Goal: Information Seeking & Learning: Obtain resource

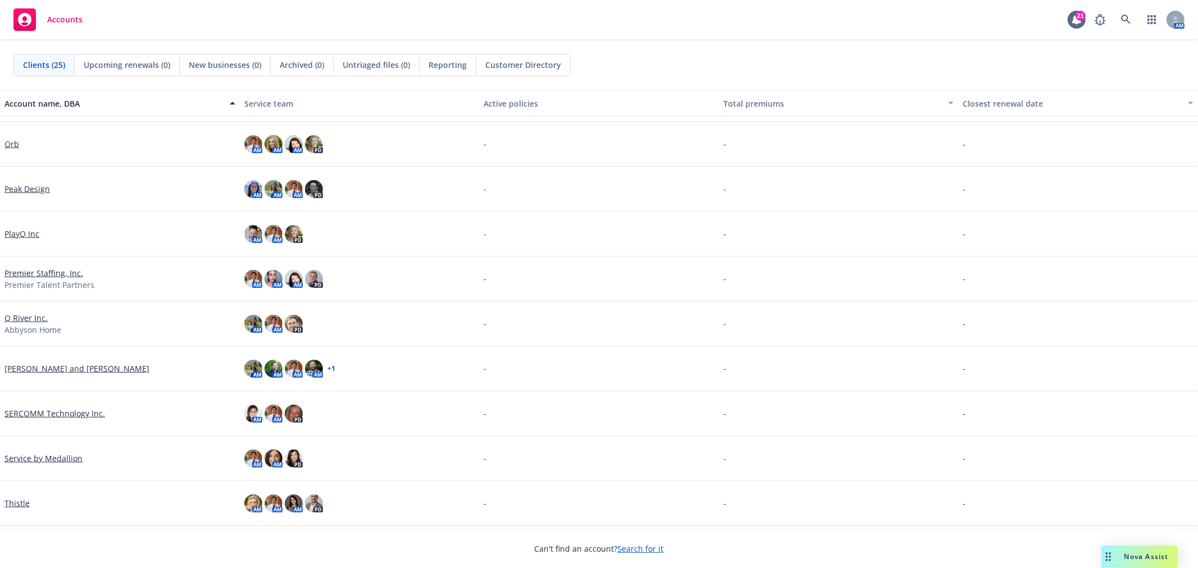
scroll to position [374, 0]
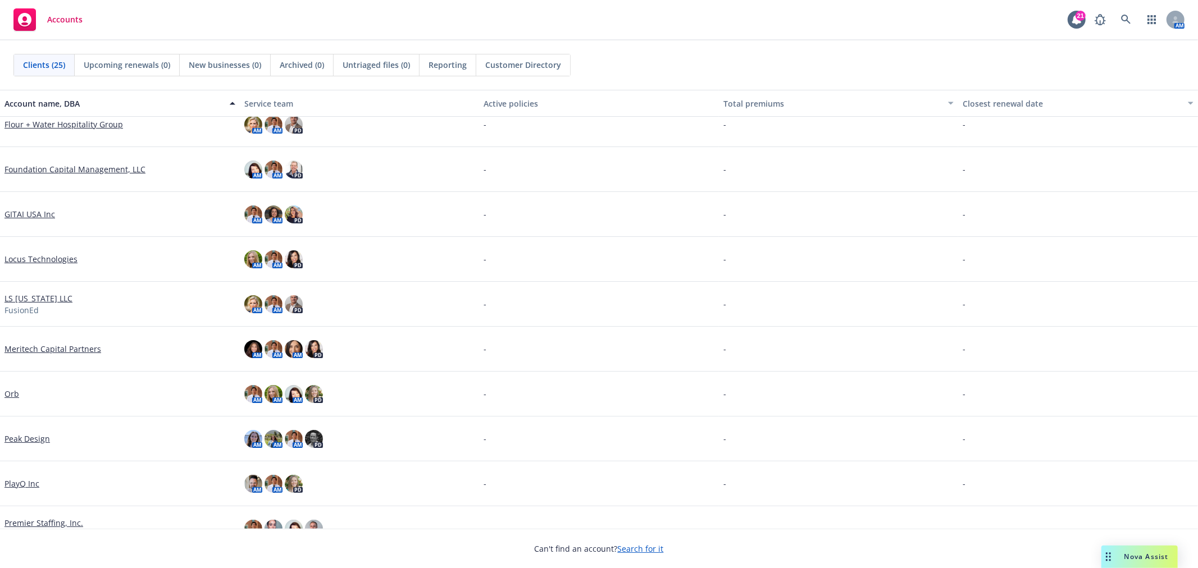
click at [12, 391] on link "Orb" at bounding box center [11, 394] width 15 height 12
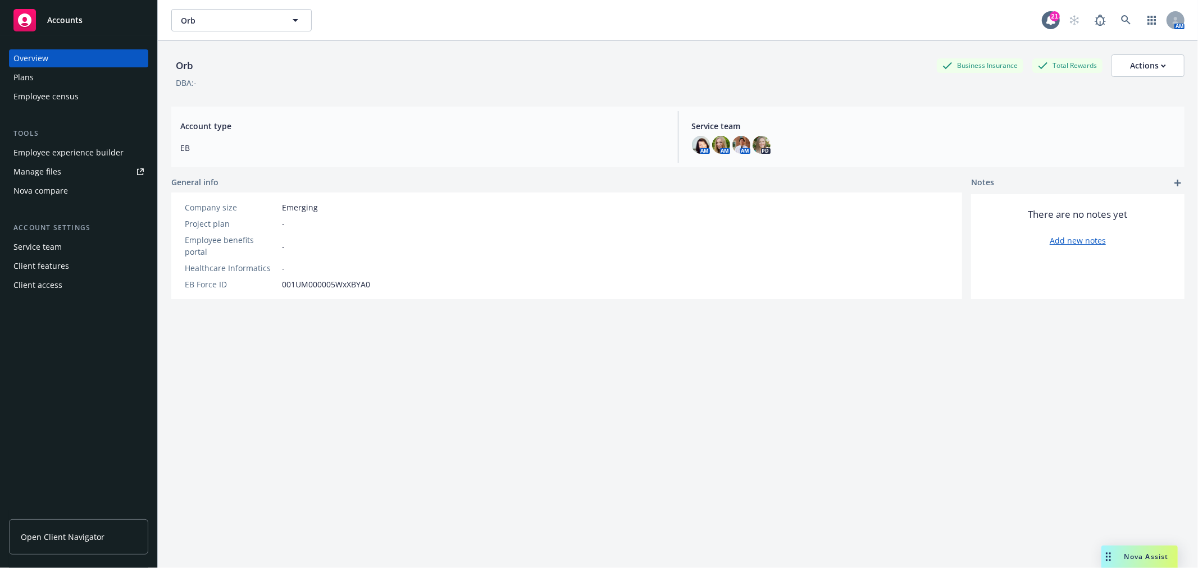
click at [57, 80] on div "Plans" at bounding box center [78, 78] width 130 height 18
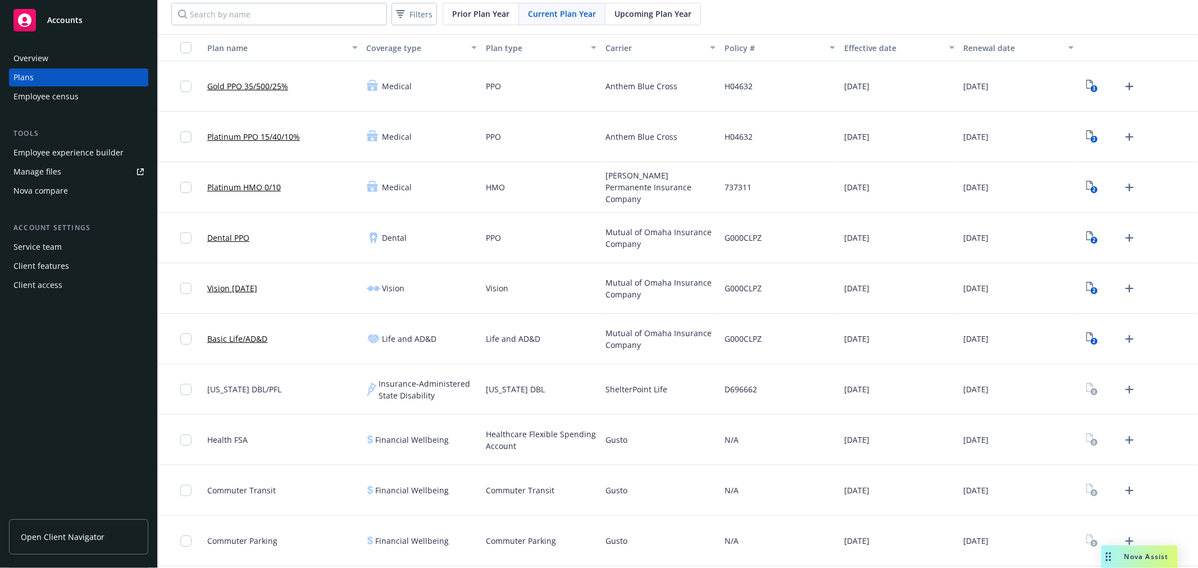
scroll to position [97, 0]
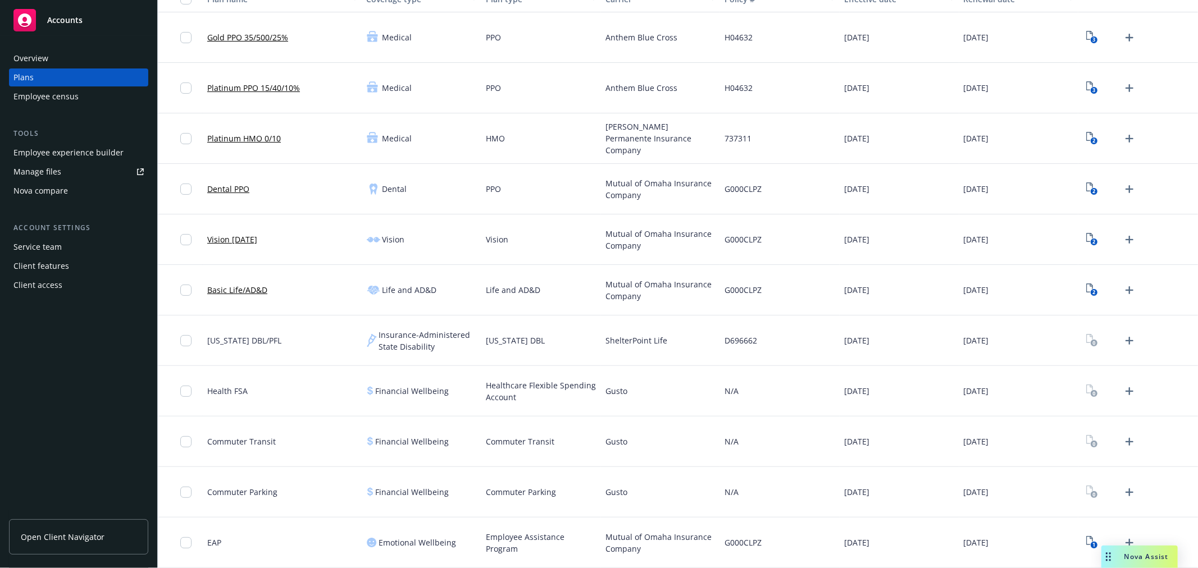
click at [41, 152] on div "Employee experience builder" at bounding box center [68, 153] width 110 height 18
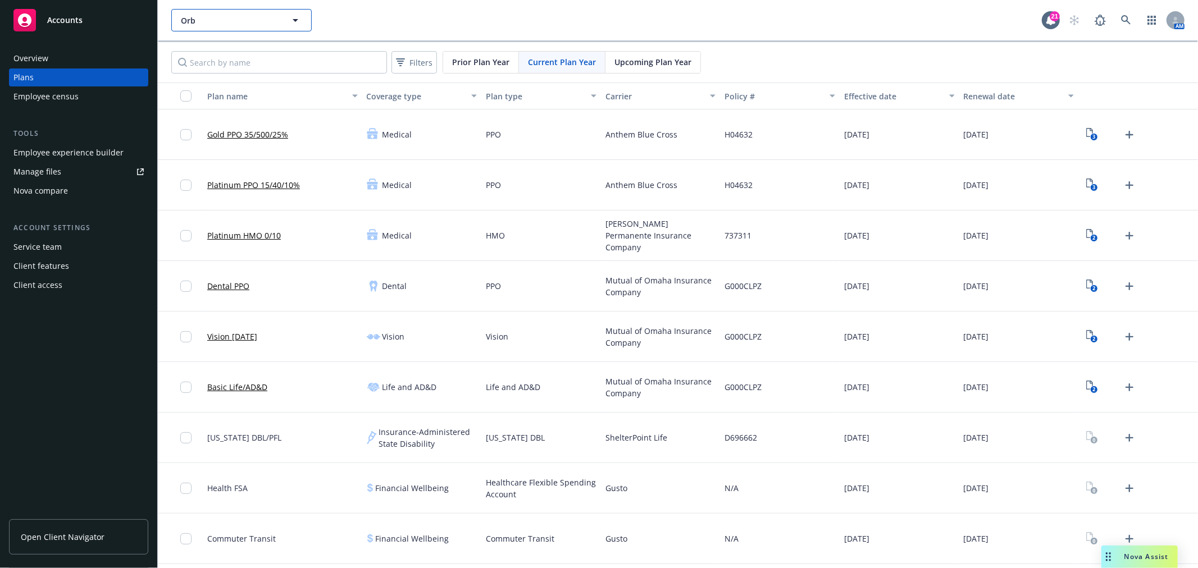
click at [245, 17] on span "Orb" at bounding box center [229, 21] width 97 height 12
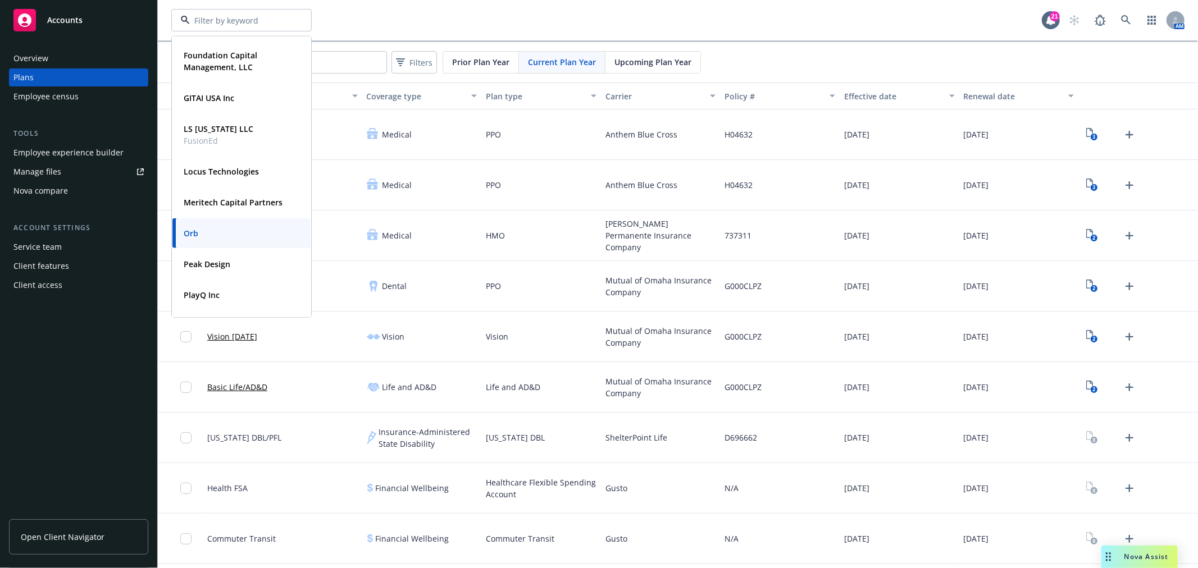
scroll to position [436, 0]
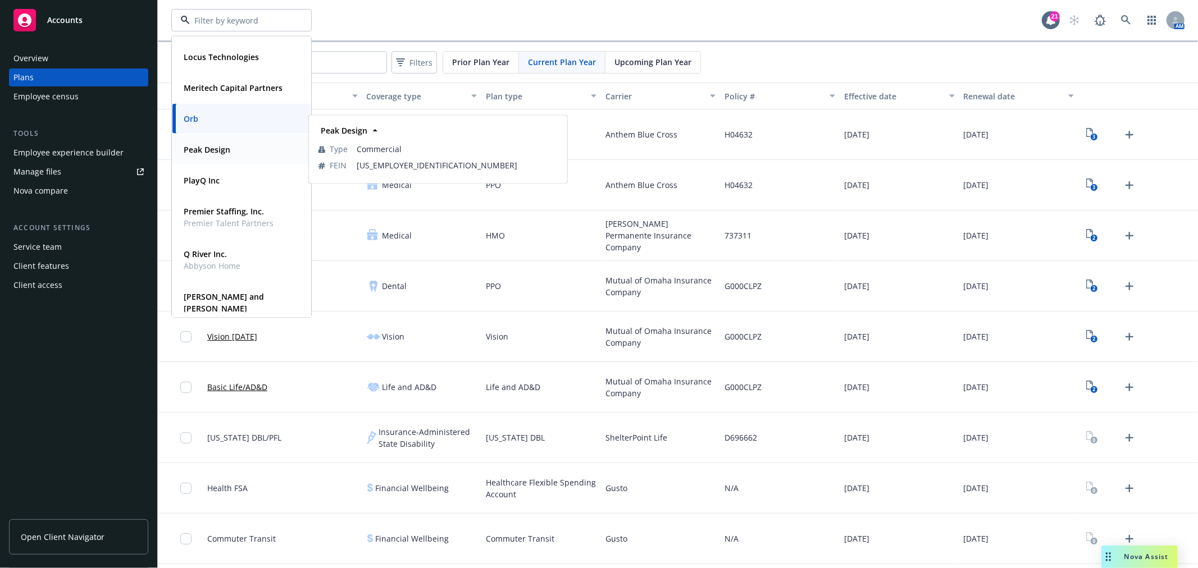
click at [246, 146] on div "Peak Design" at bounding box center [241, 150] width 125 height 16
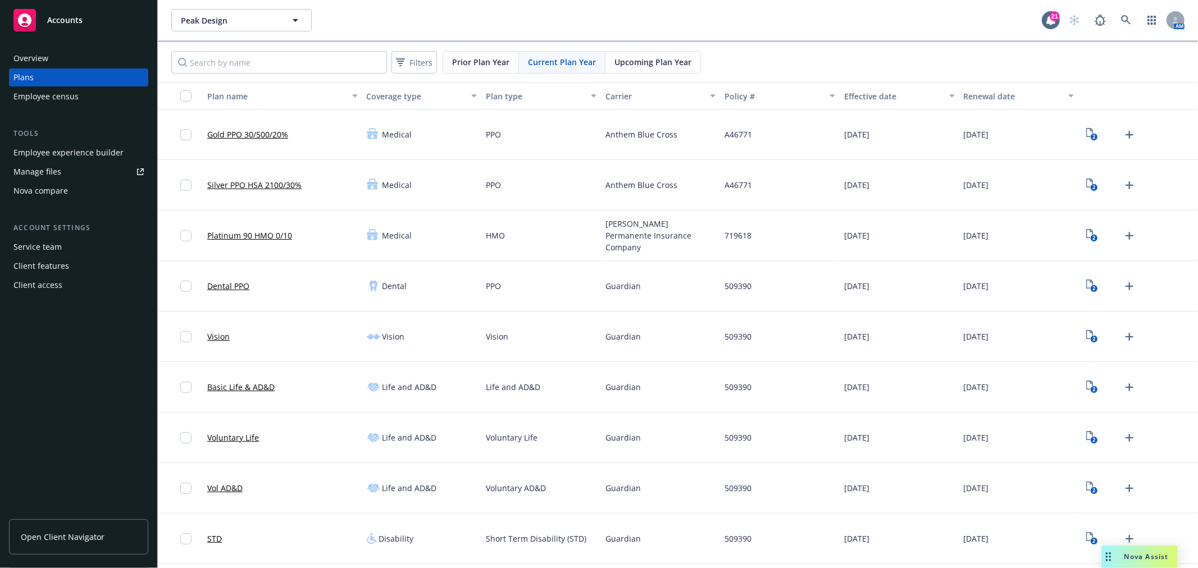
click at [256, 32] on div "Peak Design Peak Design 21 AM" at bounding box center [678, 20] width 1040 height 40
click at [265, 26] on button "Peak Design" at bounding box center [241, 20] width 140 height 22
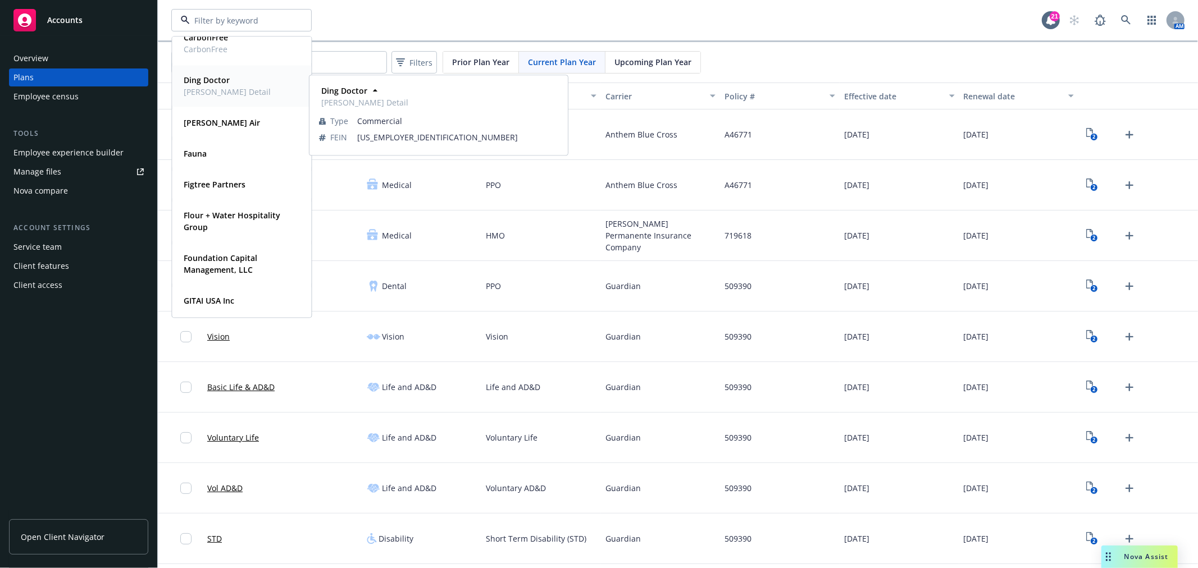
scroll to position [125, 0]
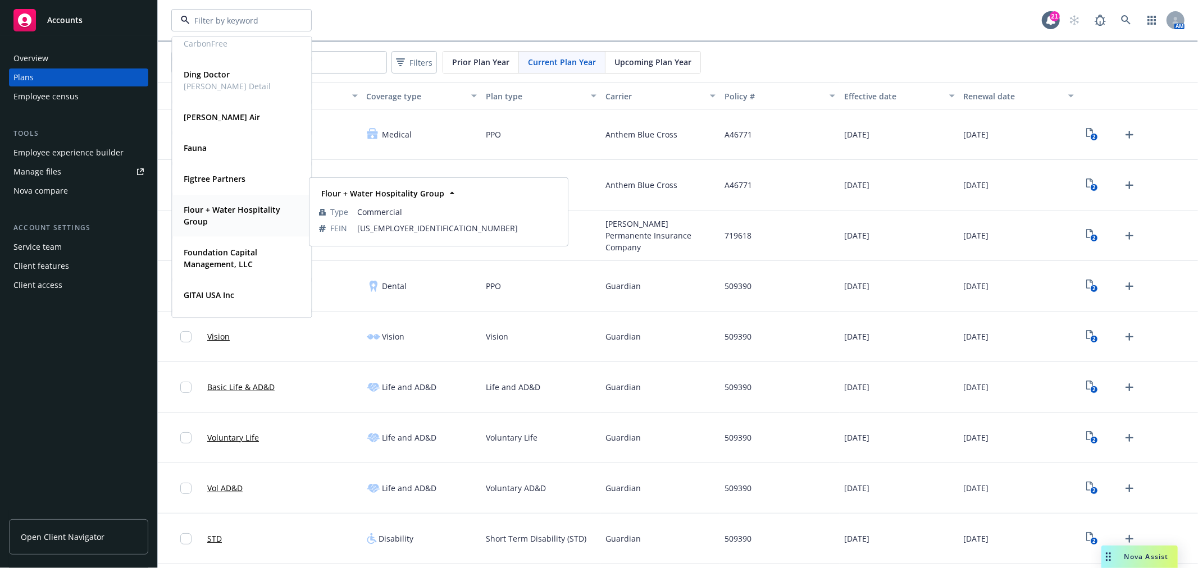
click at [218, 212] on strong "Flour + Water Hospitality Group" at bounding box center [232, 215] width 97 height 22
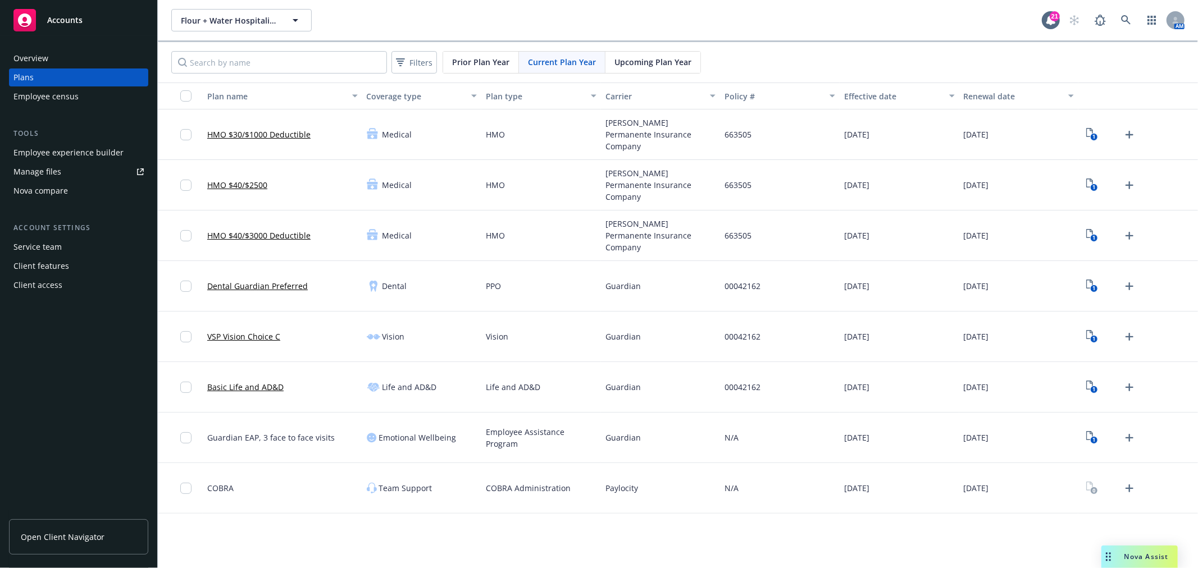
click at [80, 149] on div "Employee experience builder" at bounding box center [68, 153] width 110 height 18
click at [239, 19] on span "Flour + Water Hospitality Group" at bounding box center [229, 21] width 97 height 12
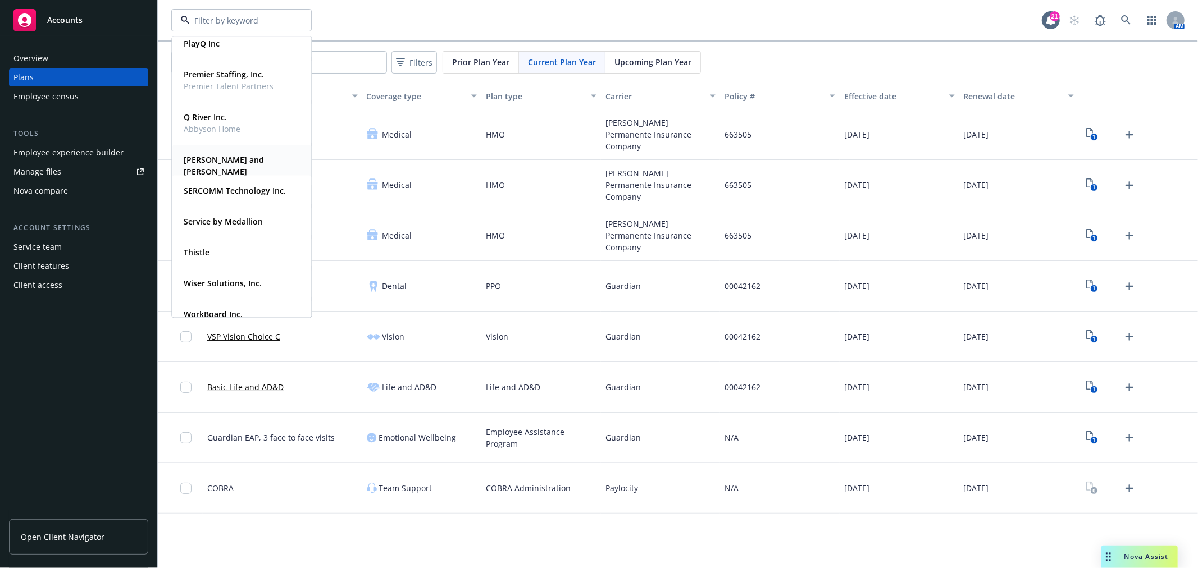
scroll to position [586, 0]
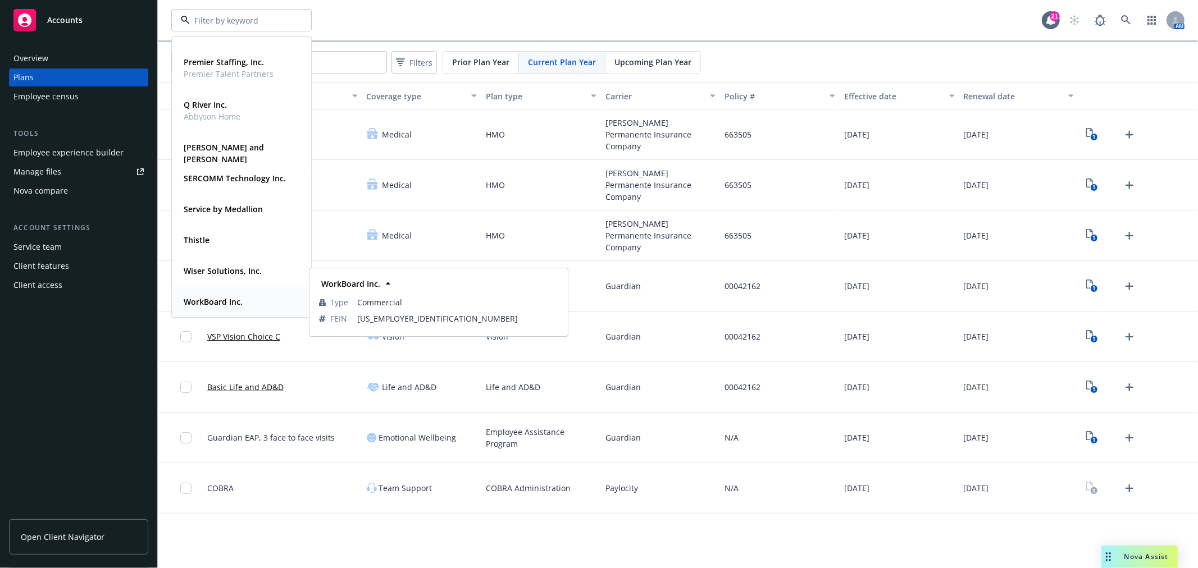
click at [256, 295] on div "WorkBoard Inc." at bounding box center [241, 302] width 125 height 16
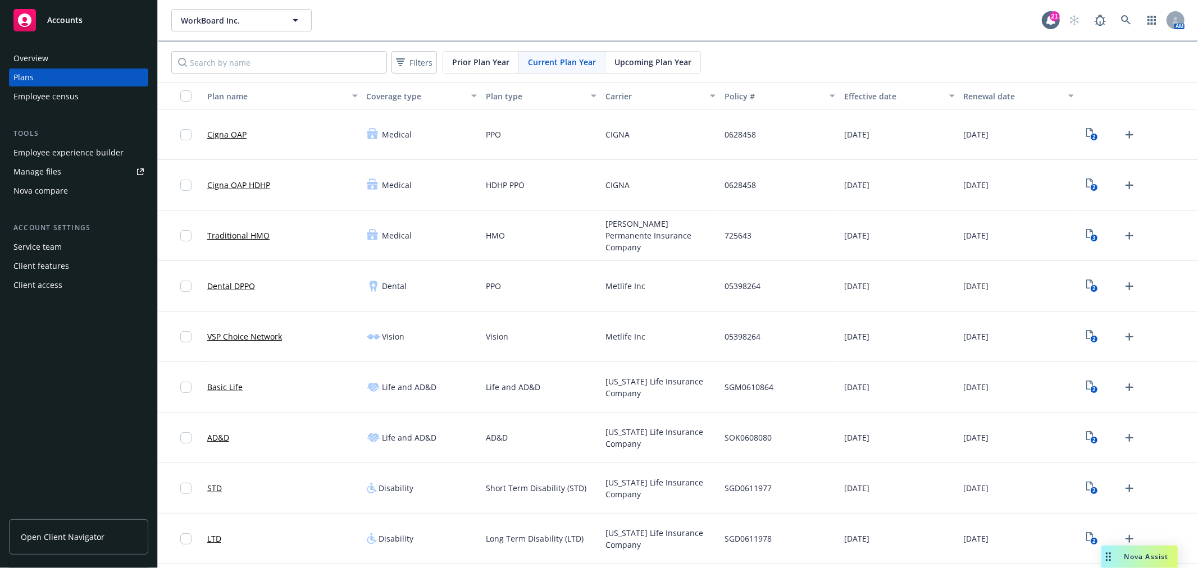
click at [1138, 551] on div "Nova Assist" at bounding box center [1139, 557] width 76 height 22
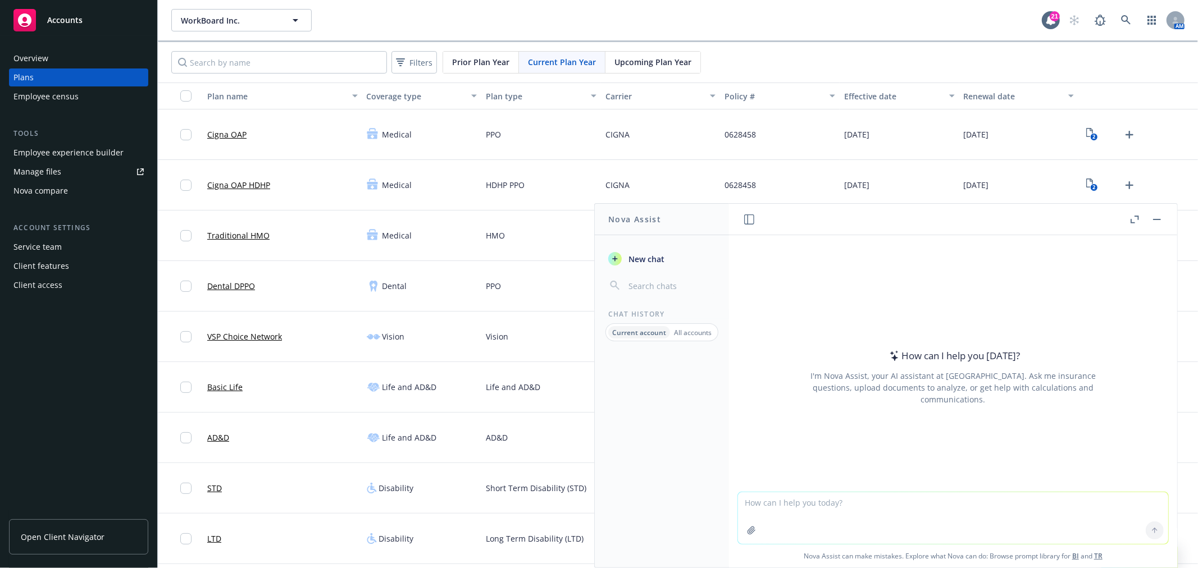
click at [938, 507] on textarea at bounding box center [953, 519] width 430 height 52
click at [751, 530] on icon "button" at bounding box center [751, 530] width 9 height 9
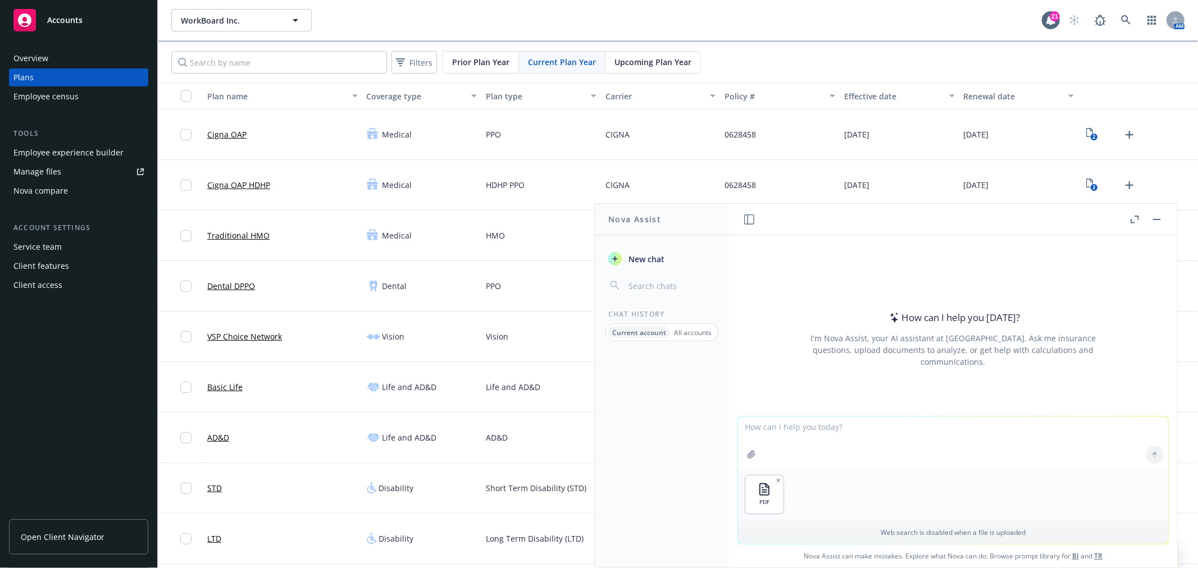
click at [842, 430] on textarea at bounding box center [953, 443] width 430 height 52
type textarea "Search this document for fertility and [MEDICAL_DATA] coverages"
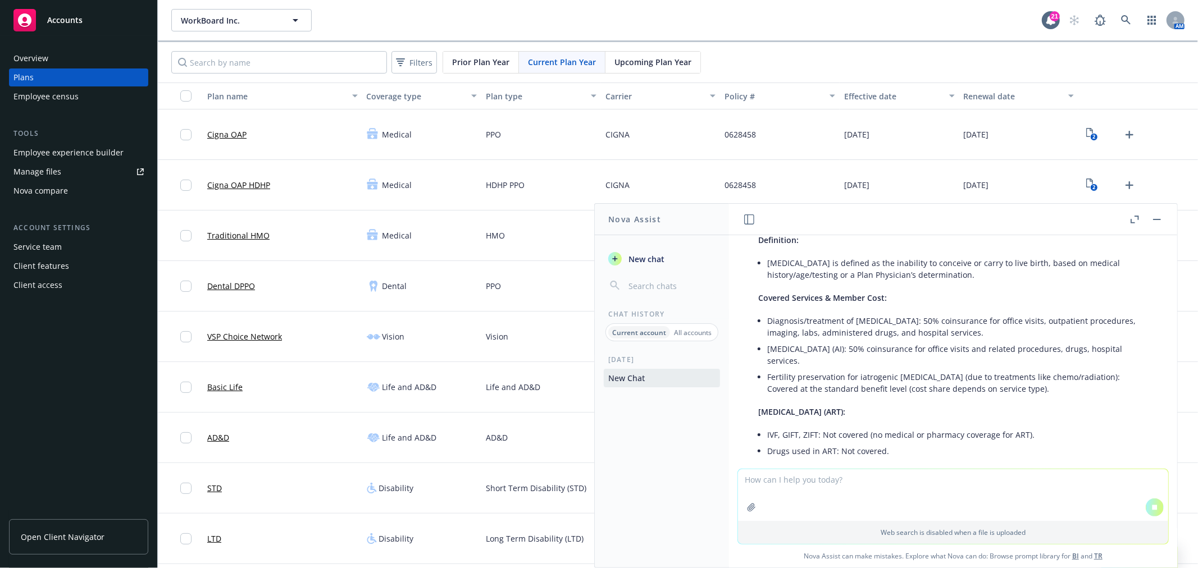
scroll to position [125, 0]
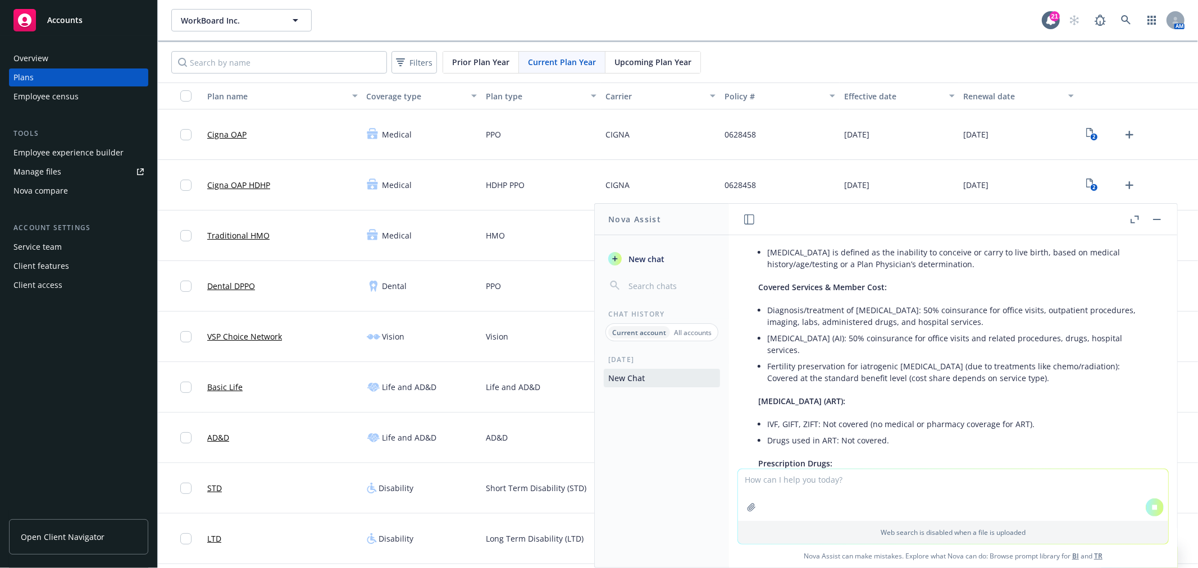
click at [1130, 220] on icon "button" at bounding box center [1132, 221] width 4 height 4
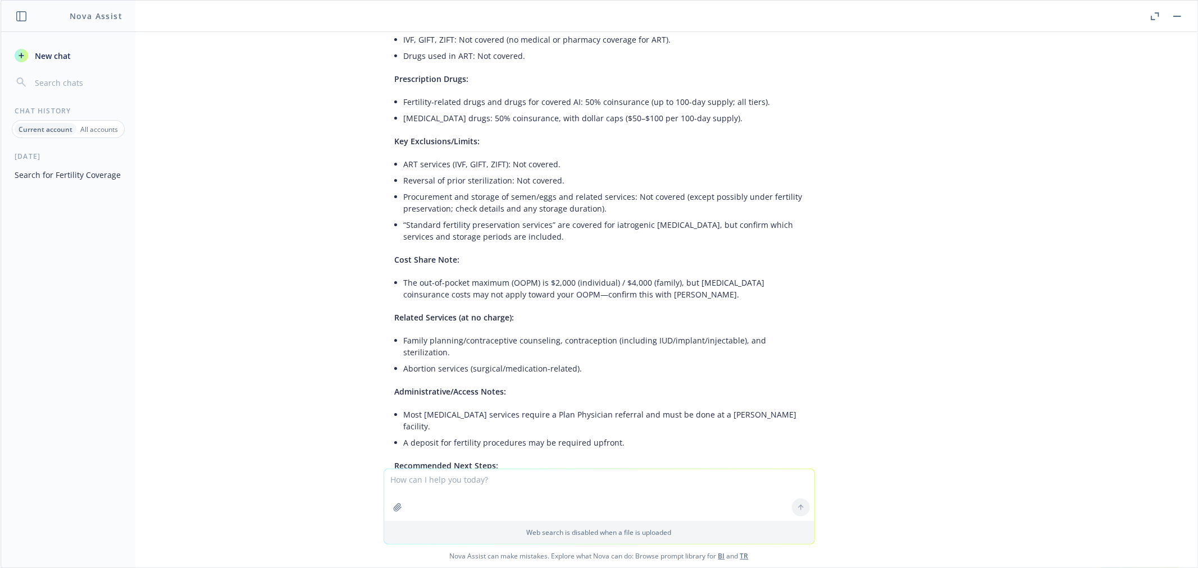
scroll to position [0, 0]
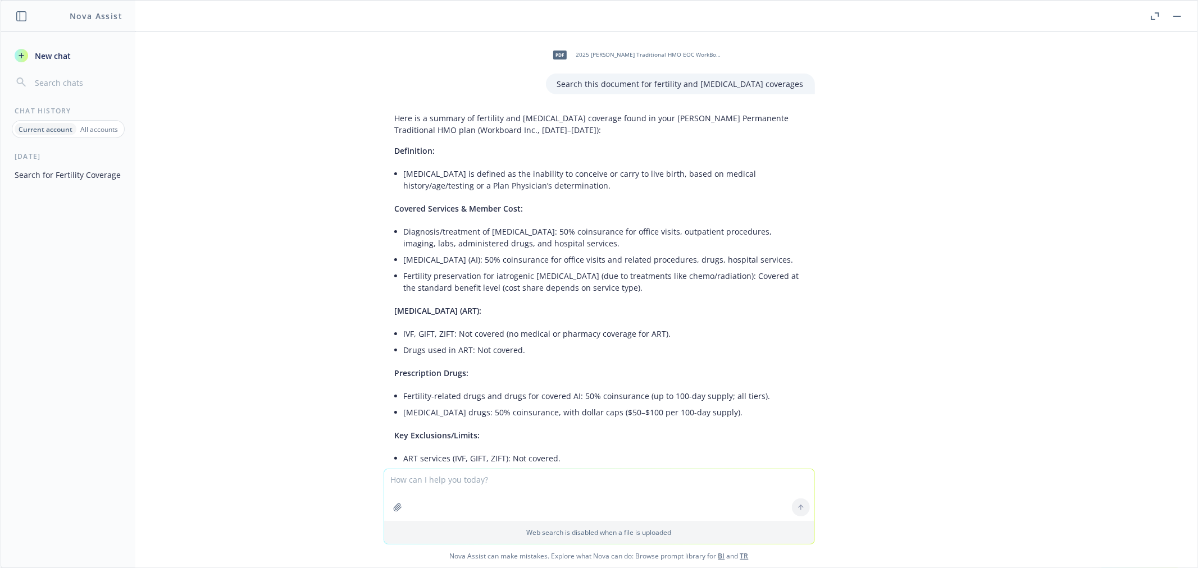
click at [1178, 17] on button "button" at bounding box center [1176, 16] width 13 height 13
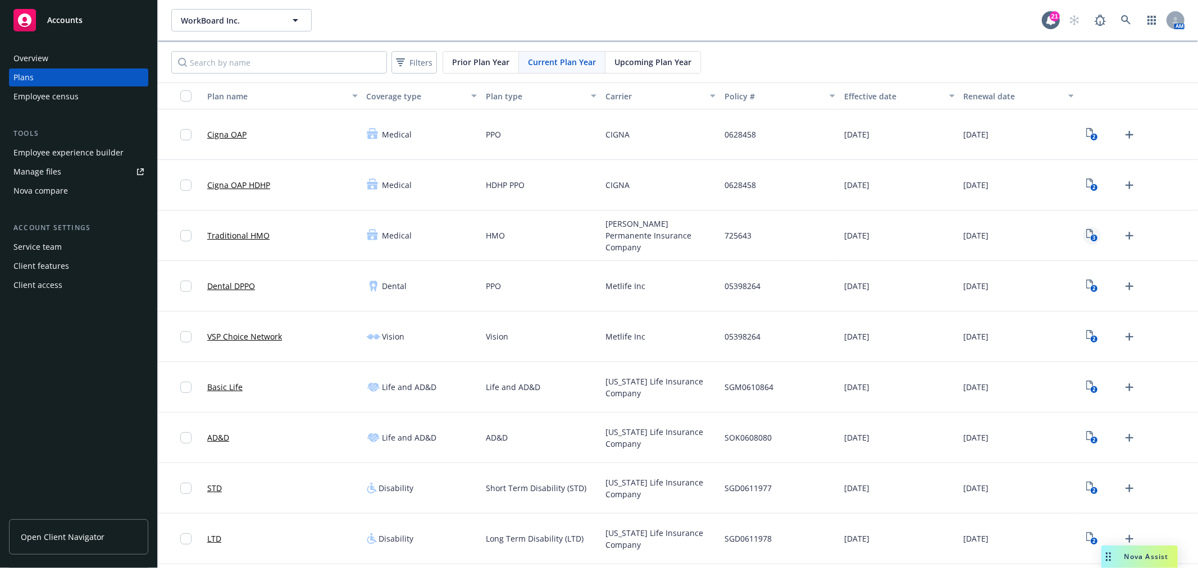
click at [1084, 227] on link "3" at bounding box center [1092, 236] width 18 height 18
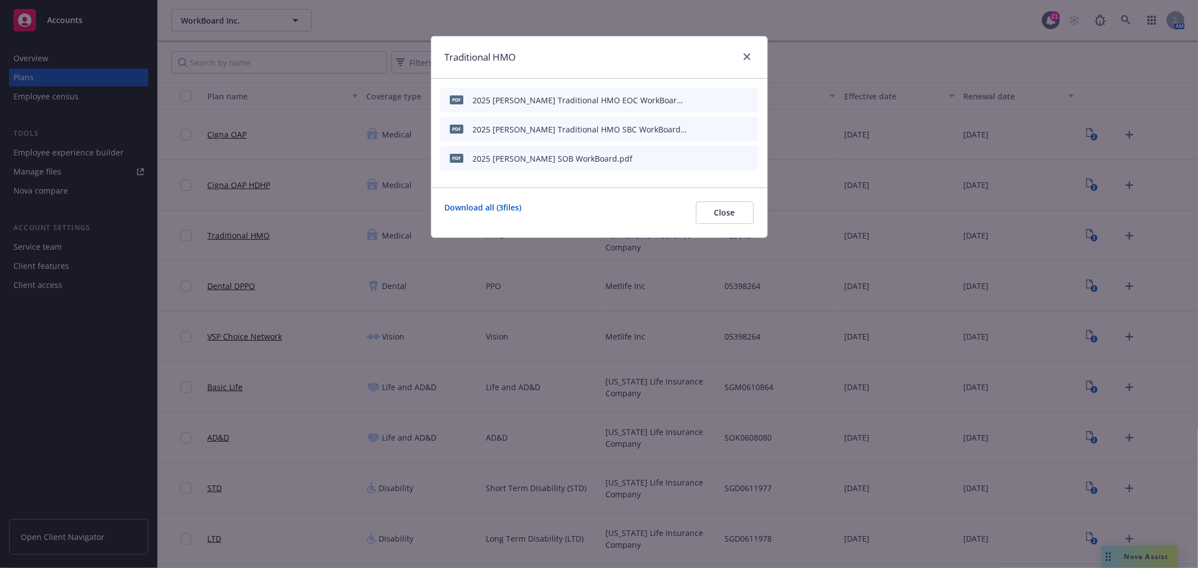
click at [727, 155] on icon "preview file" at bounding box center [729, 158] width 10 height 8
click at [750, 58] on link "close" at bounding box center [746, 56] width 13 height 13
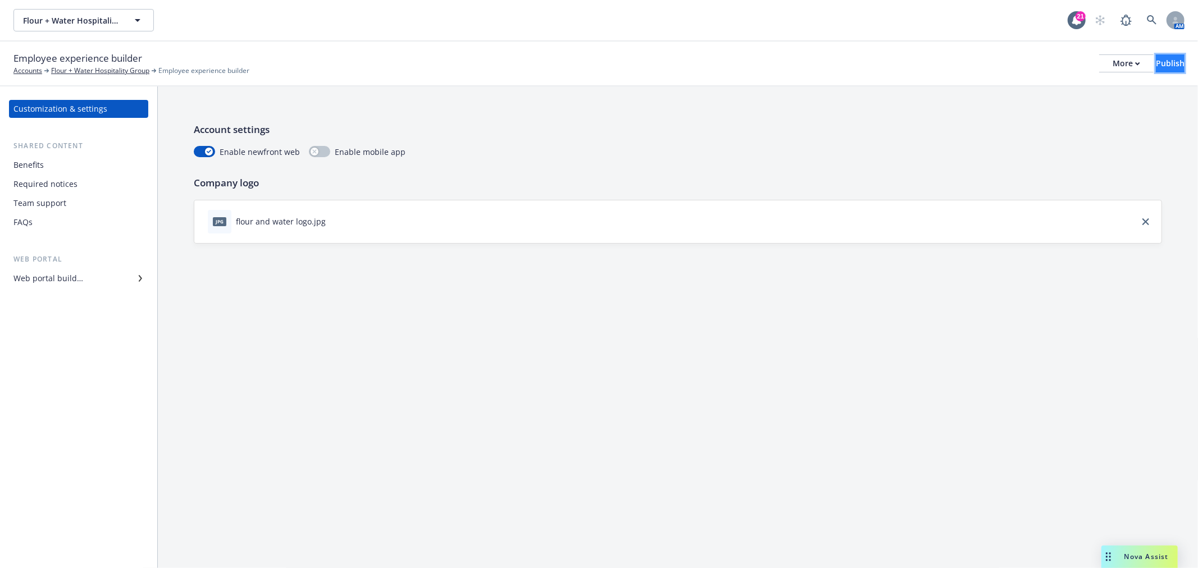
click at [1156, 69] on button "Publish" at bounding box center [1170, 63] width 29 height 18
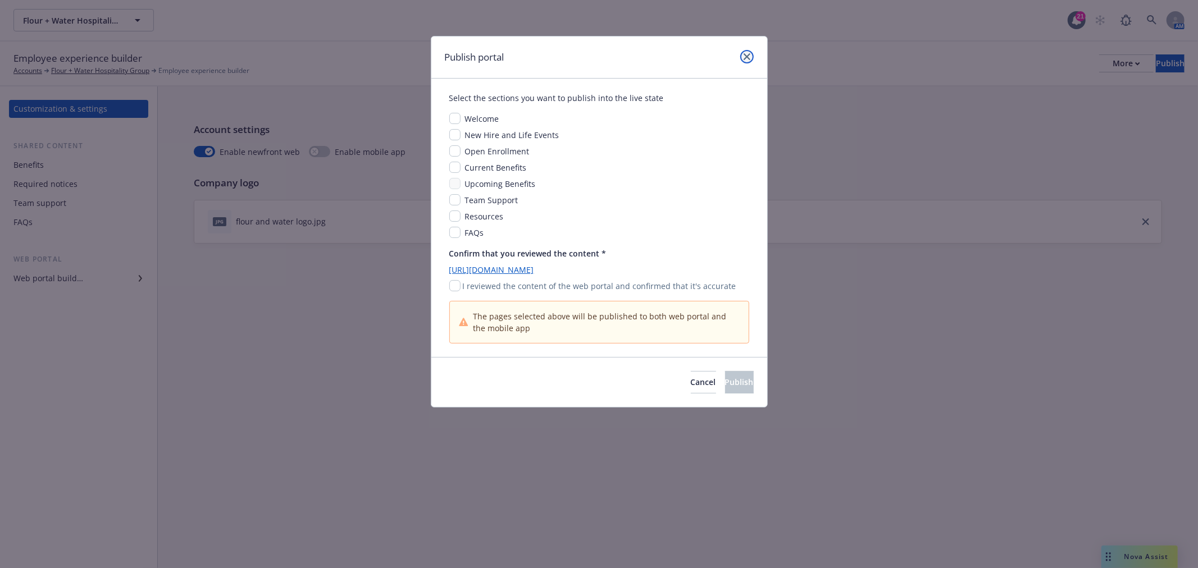
click at [748, 57] on icon "close" at bounding box center [747, 56] width 7 height 7
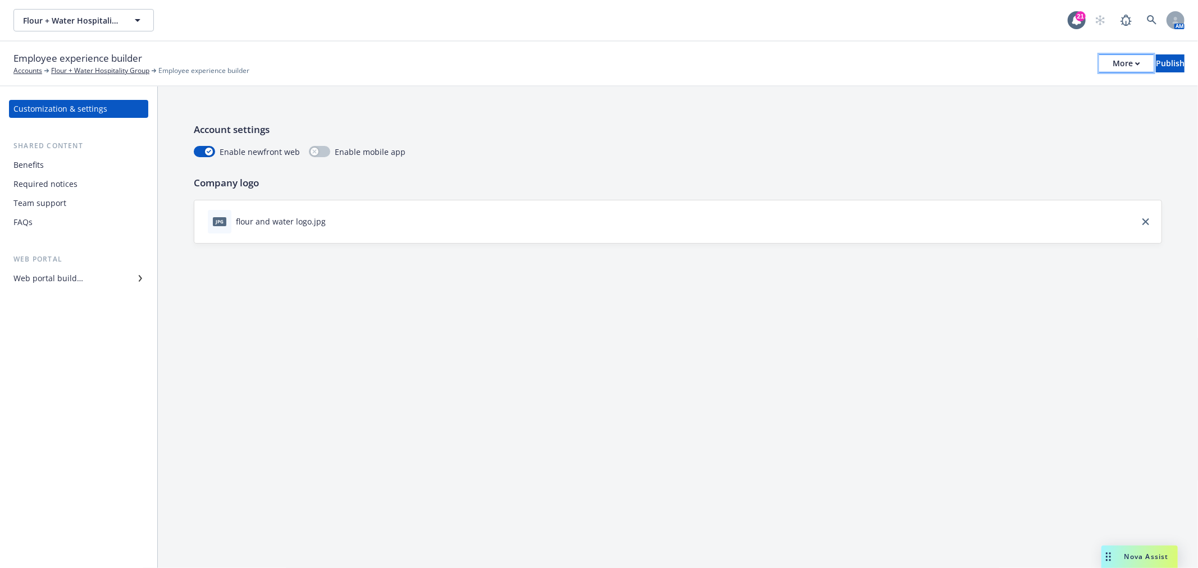
click at [1105, 57] on button "More" at bounding box center [1126, 63] width 54 height 18
click at [1032, 85] on link "Copy preview link" at bounding box center [1034, 89] width 166 height 22
click at [51, 159] on div "Benefits" at bounding box center [78, 165] width 130 height 18
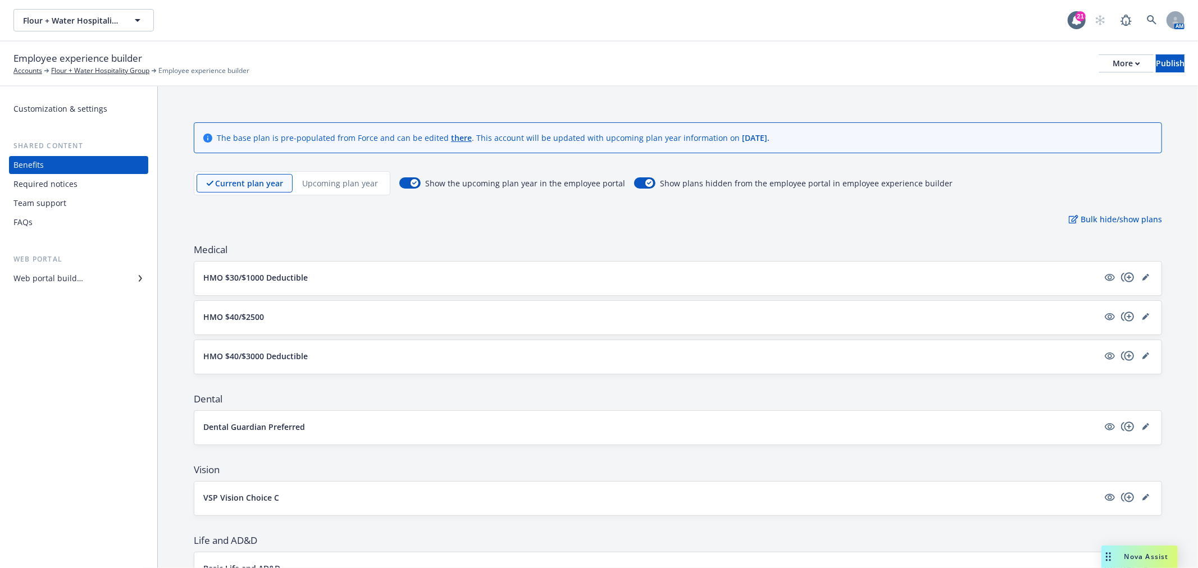
click at [77, 282] on div "Web portal builder" at bounding box center [48, 279] width 70 height 18
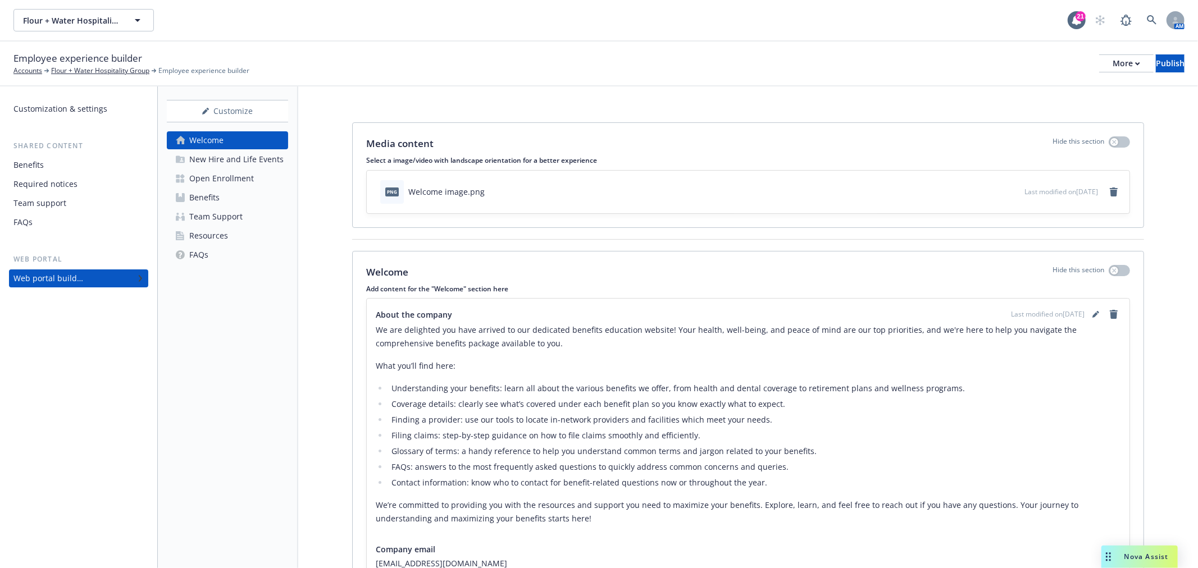
click at [220, 197] on link "Benefits" at bounding box center [227, 198] width 121 height 18
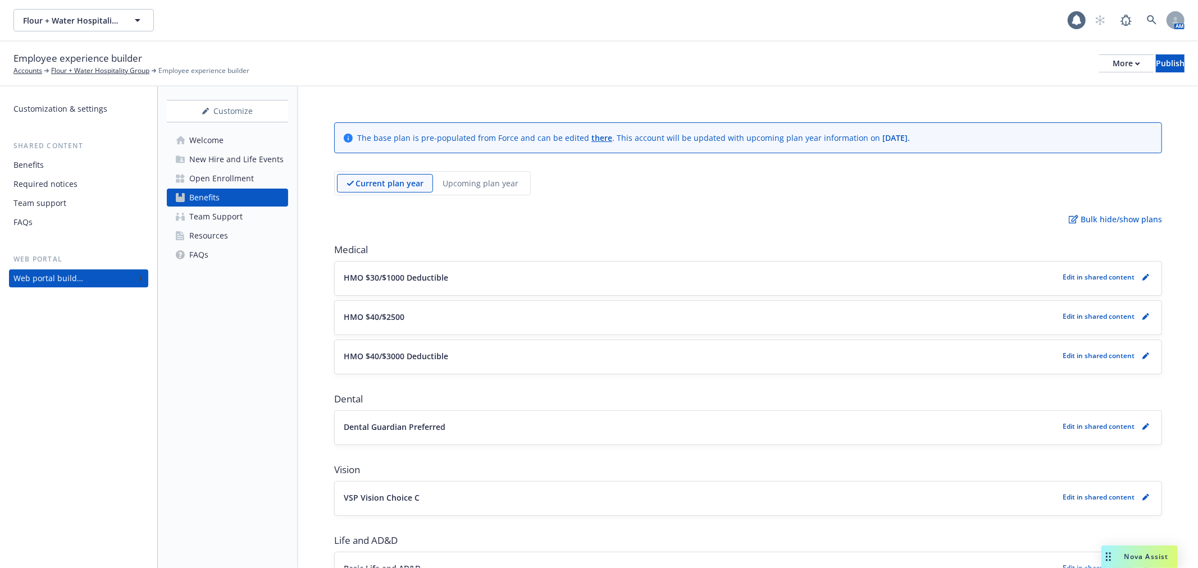
click at [233, 138] on link "Welcome" at bounding box center [227, 140] width 121 height 18
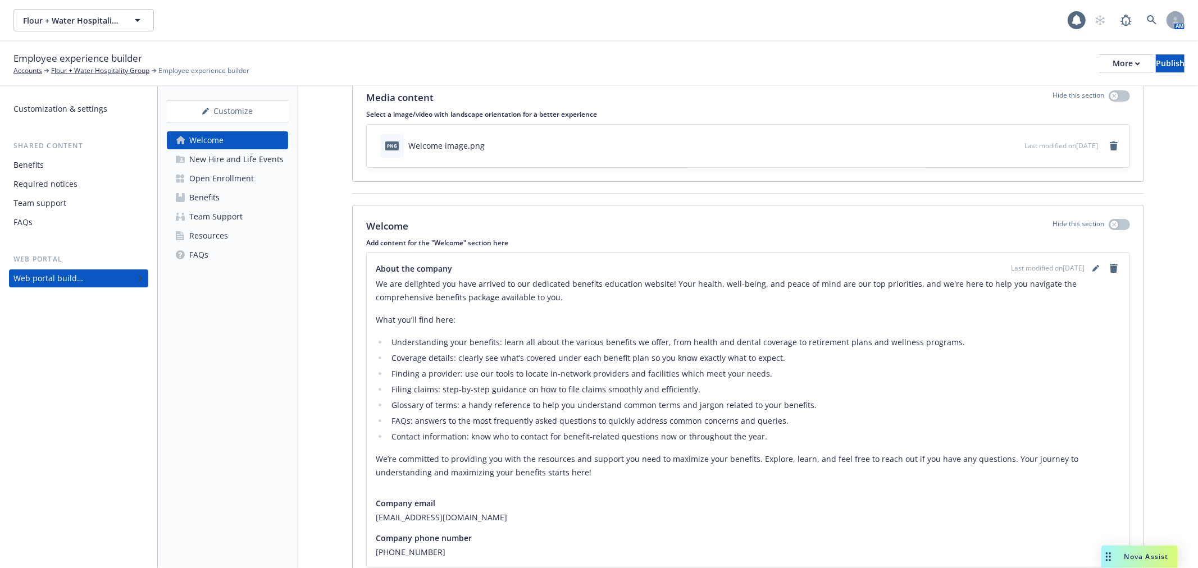
scroll to position [99, 0]
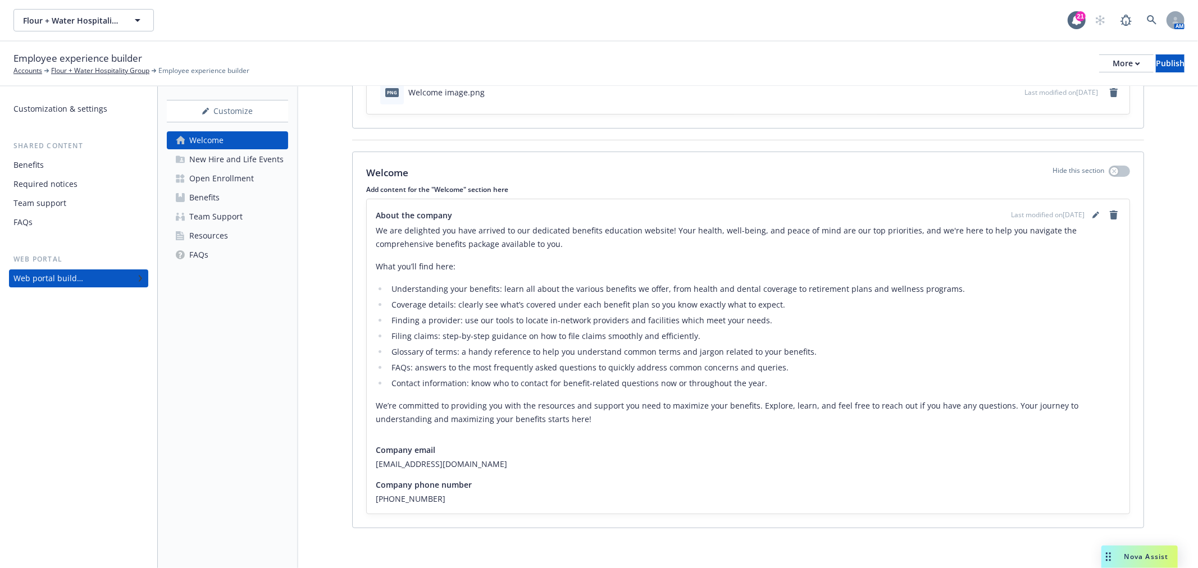
click at [217, 159] on div "New Hire and Life Events" at bounding box center [236, 160] width 94 height 18
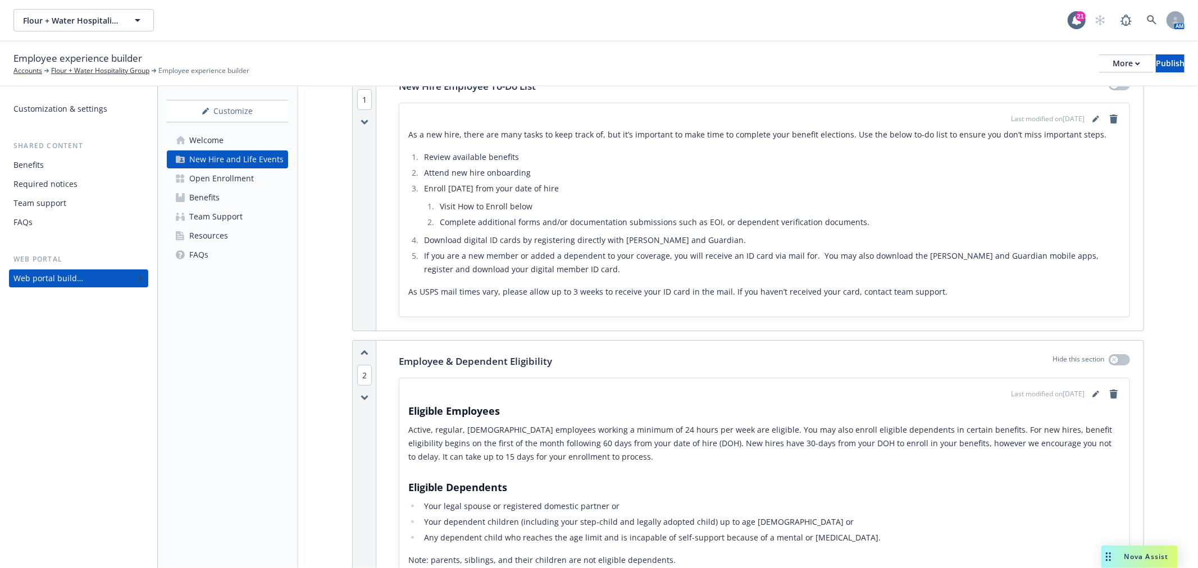
scroll to position [187, 0]
